Goal: Use online tool/utility: Use online tool/utility

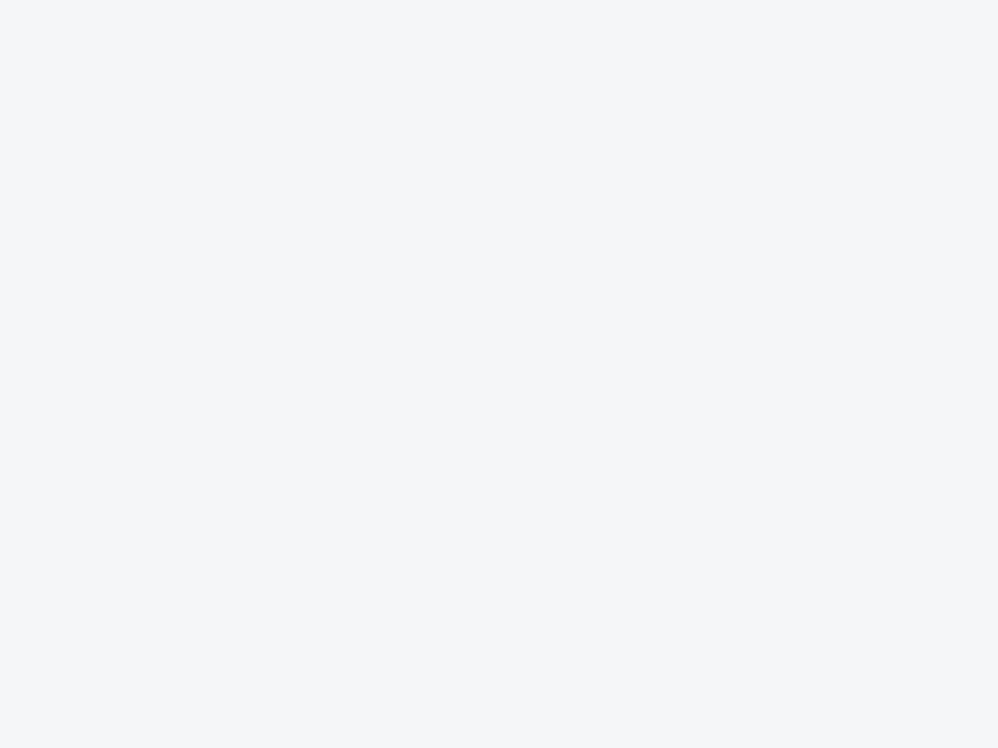
click at [499, 374] on div at bounding box center [499, 374] width 998 height 748
